Goal: Task Accomplishment & Management: Manage account settings

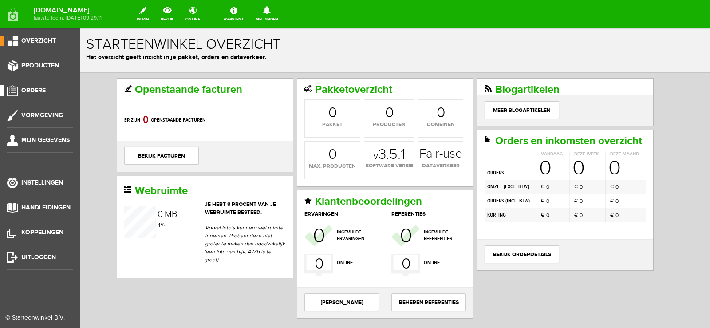
click at [33, 89] on span "Orders" at bounding box center [33, 90] width 24 height 8
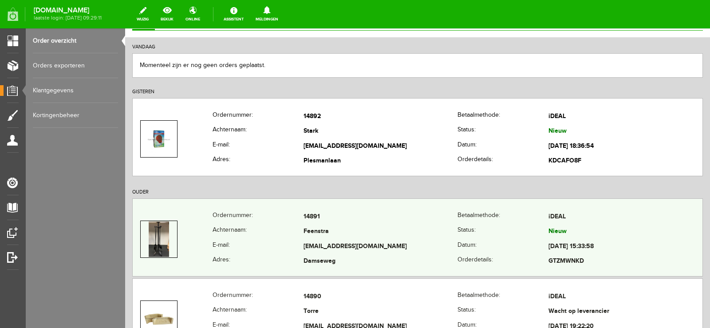
scroll to position [89, 0]
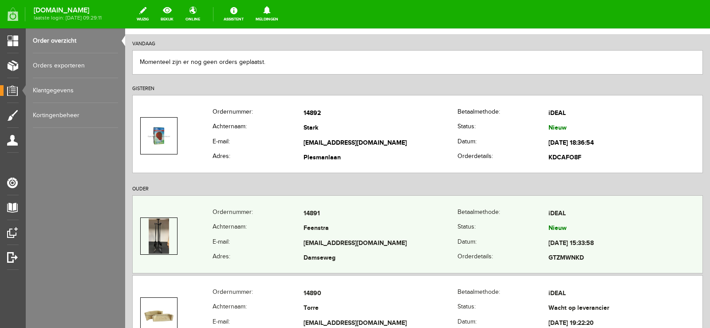
click at [386, 237] on td "[EMAIL_ADDRESS][DOMAIN_NAME]" at bounding box center [380, 243] width 154 height 15
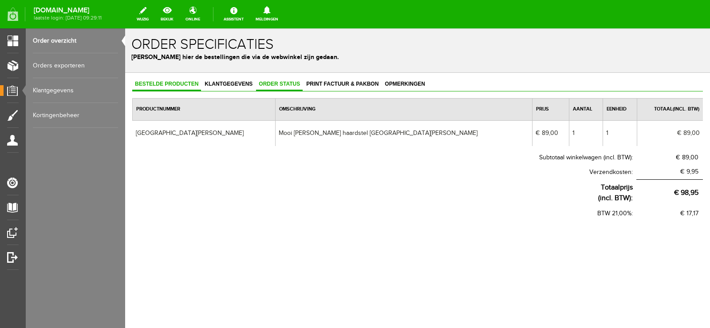
click at [284, 83] on span "Order status" at bounding box center [279, 84] width 47 height 6
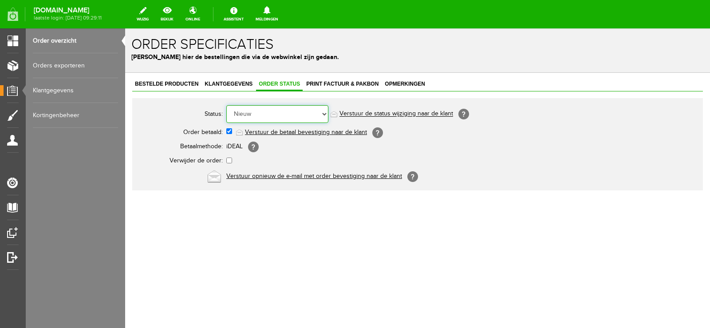
click at [325, 112] on select "Order niet afgerond Nieuw Order in behandeling Wacht op leverancier Wacht op be…" at bounding box center [277, 114] width 102 height 18
click at [226, 105] on select "Order niet afgerond Nieuw Order in behandeling Wacht op leverancier Wacht op be…" at bounding box center [277, 114] width 102 height 18
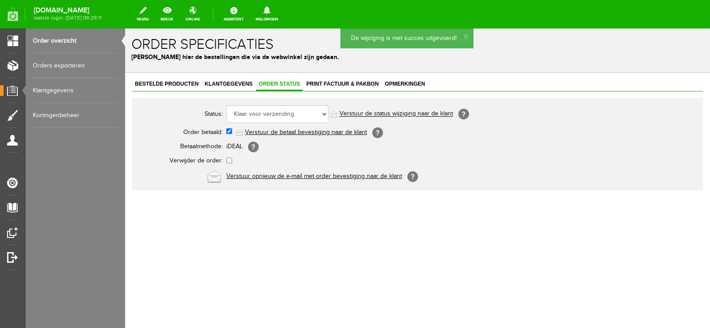
click at [411, 114] on link "Verstuur de status wijziging naar de klant" at bounding box center [396, 113] width 114 height 7
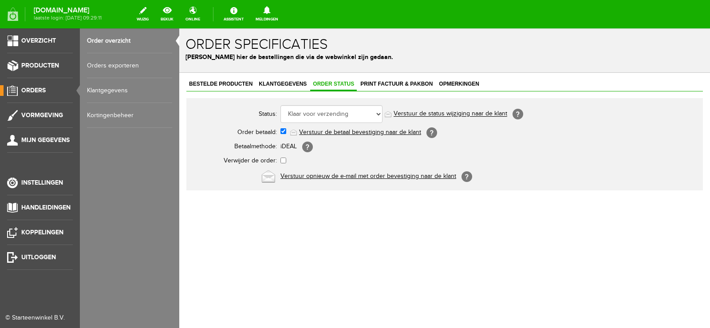
click at [39, 88] on span "Orders" at bounding box center [33, 90] width 24 height 8
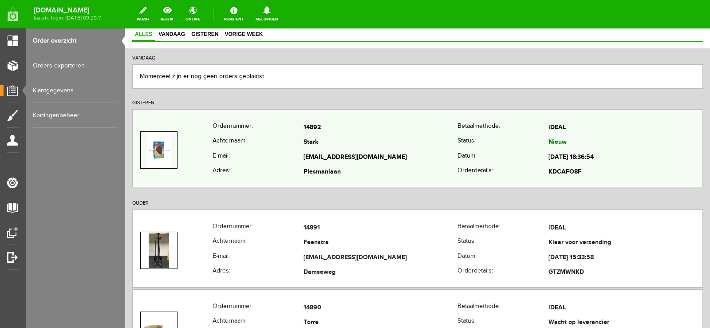
scroll to position [89, 0]
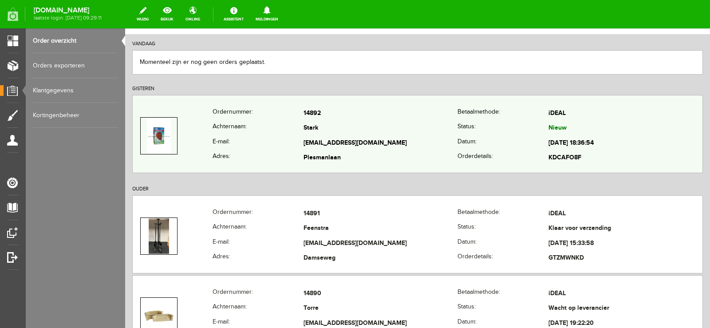
click at [387, 130] on td "Stark" at bounding box center [380, 128] width 154 height 15
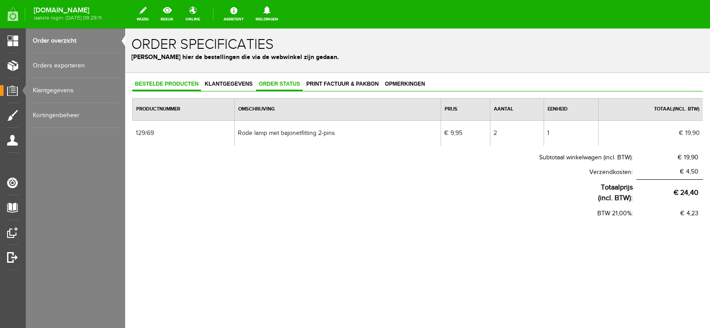
click at [287, 84] on span "Order status" at bounding box center [279, 84] width 47 height 6
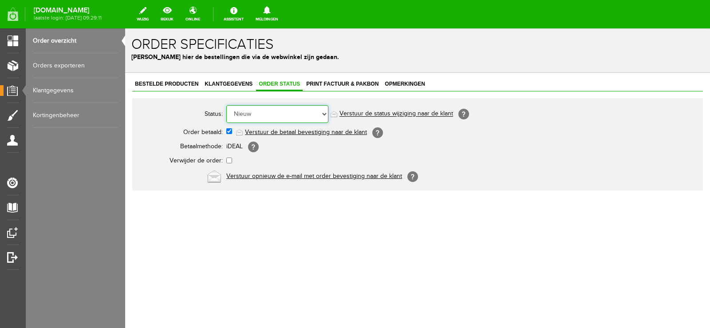
click at [324, 112] on select "Order niet afgerond Nieuw Order in behandeling Wacht op leverancier Wacht op be…" at bounding box center [277, 114] width 102 height 18
select select "14"
click at [226, 105] on select "Order niet afgerond Nieuw Order in behandeling Wacht op leverancier Wacht op be…" at bounding box center [277, 114] width 102 height 18
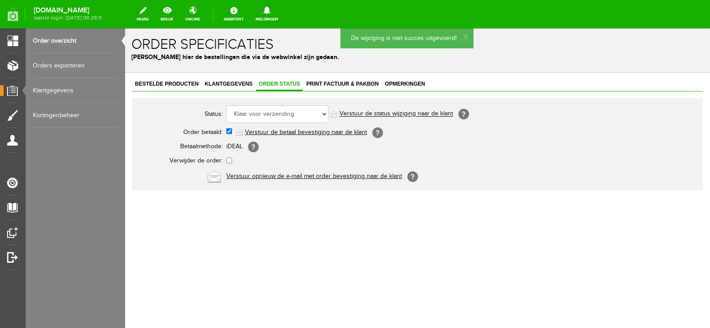
click at [421, 114] on link "Verstuur de status wijziging naar de klant" at bounding box center [396, 113] width 114 height 7
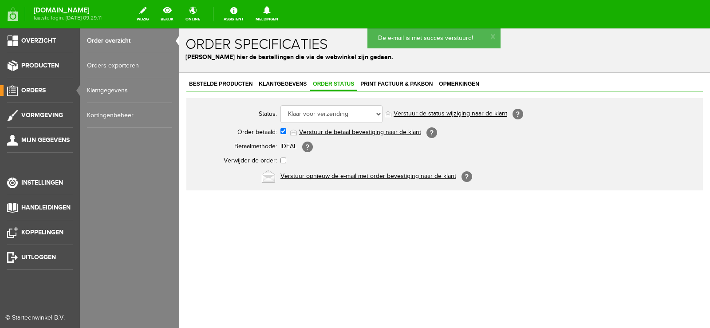
click at [28, 87] on span "Orders" at bounding box center [33, 90] width 24 height 8
